Goal: Information Seeking & Learning: Learn about a topic

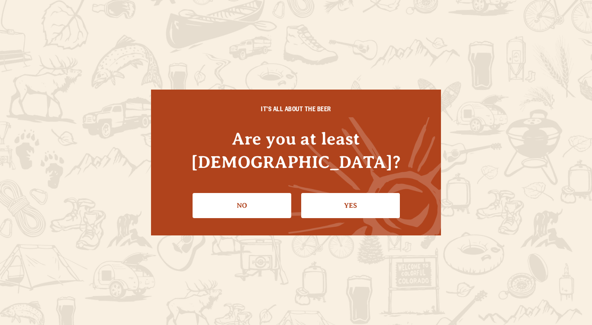
click at [338, 194] on link "Yes" at bounding box center [350, 205] width 99 height 25
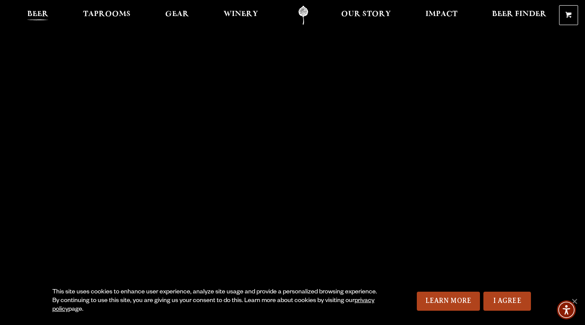
click at [35, 9] on link "Beer" at bounding box center [38, 15] width 32 height 19
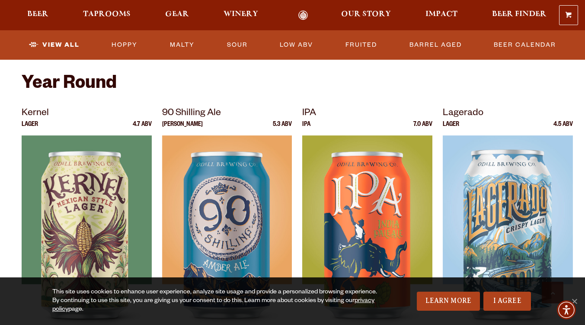
scroll to position [330, 0]
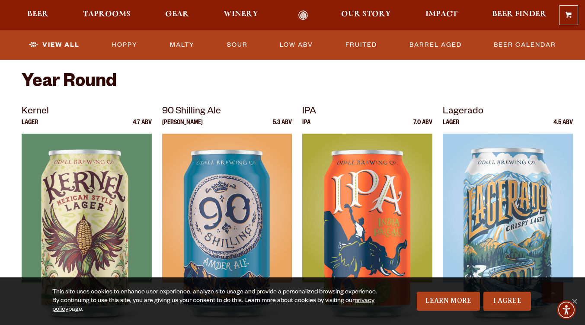
click at [176, 124] on p "[PERSON_NAME]" at bounding box center [182, 127] width 41 height 14
